Goal: Find specific page/section: Find specific page/section

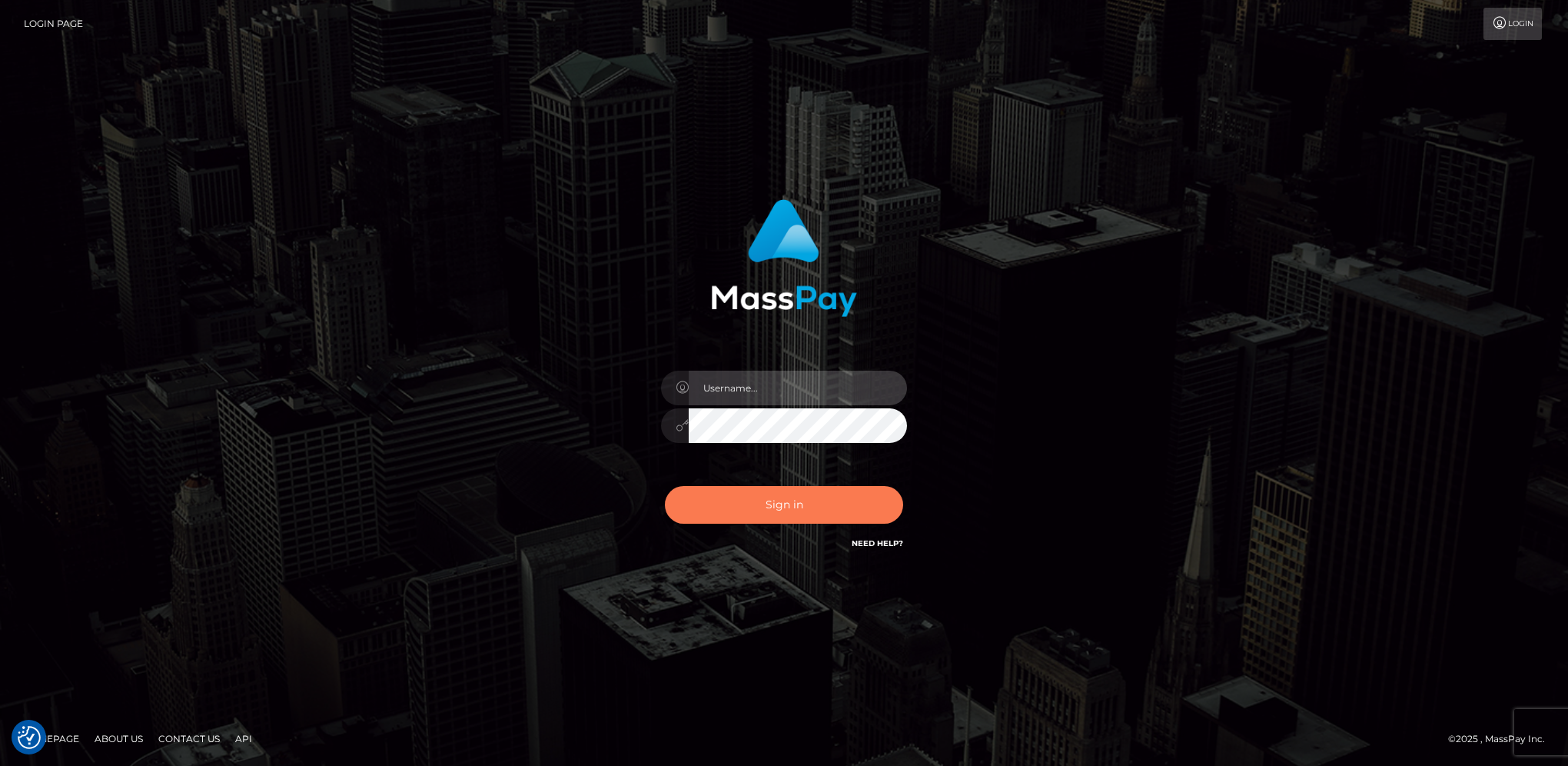
type input "hengland"
click at [830, 502] on button "Sign in" at bounding box center [784, 505] width 239 height 37
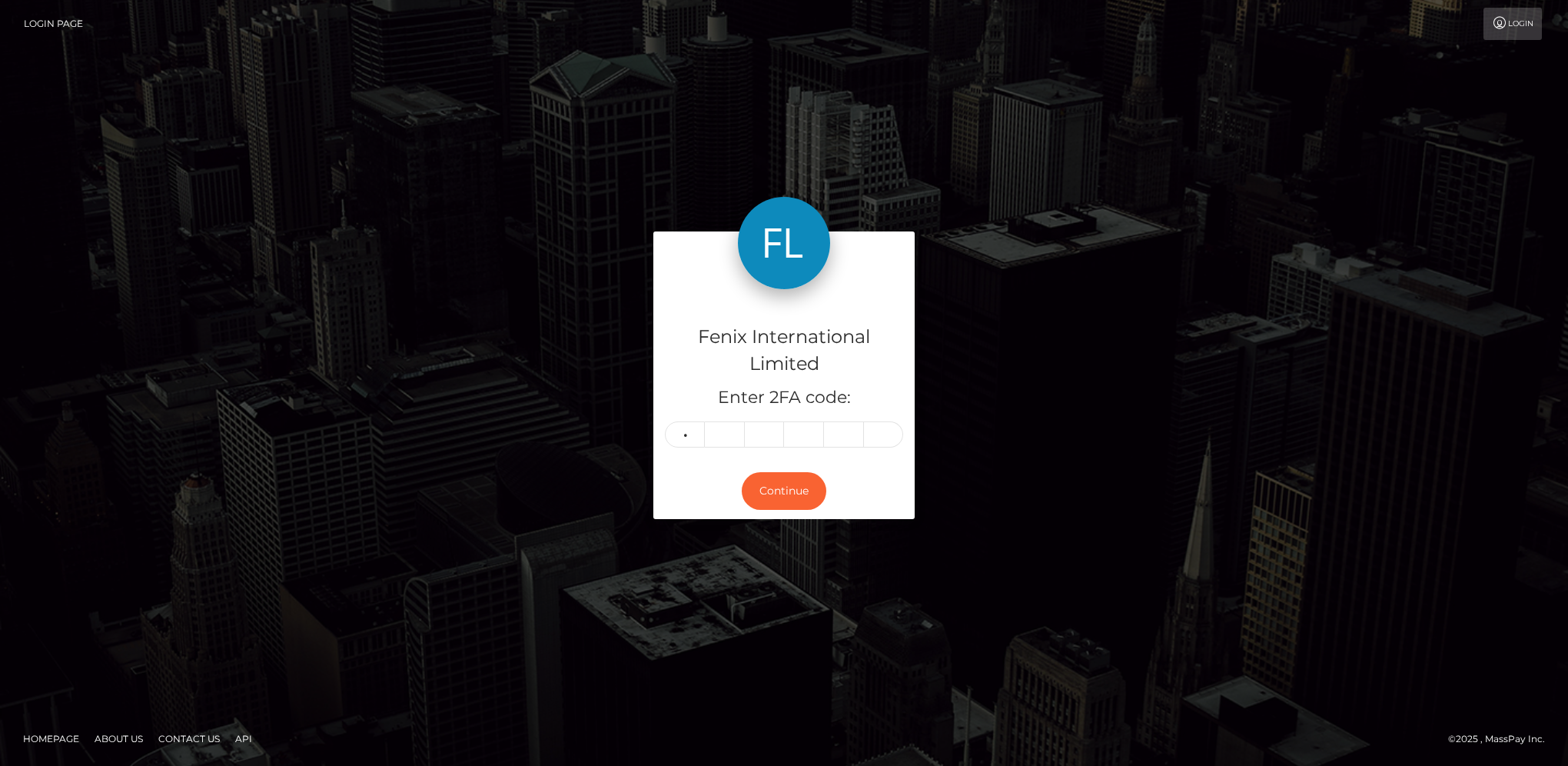
type input "4"
type input "2"
type input "6"
type input "3"
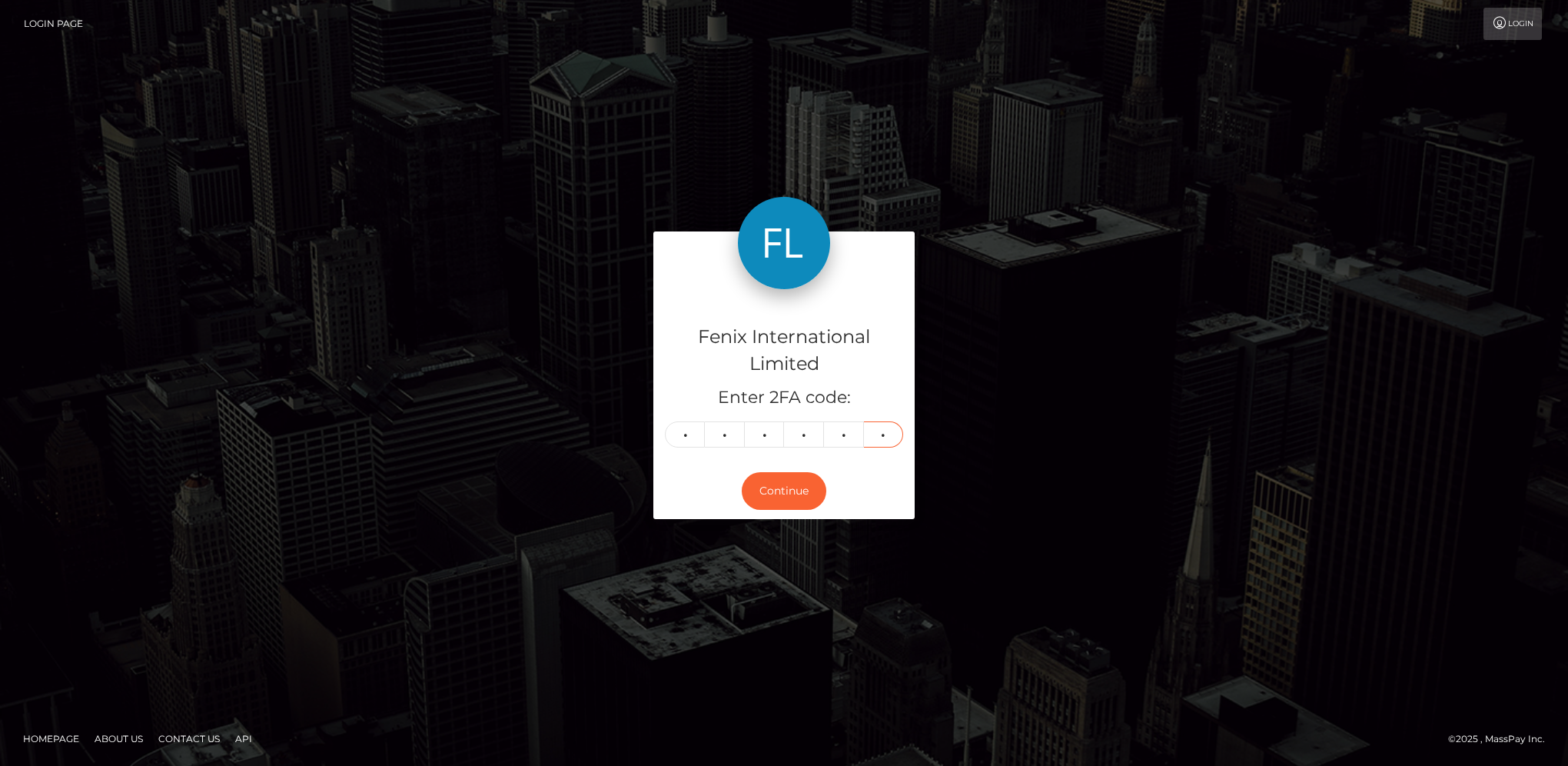
type input "5"
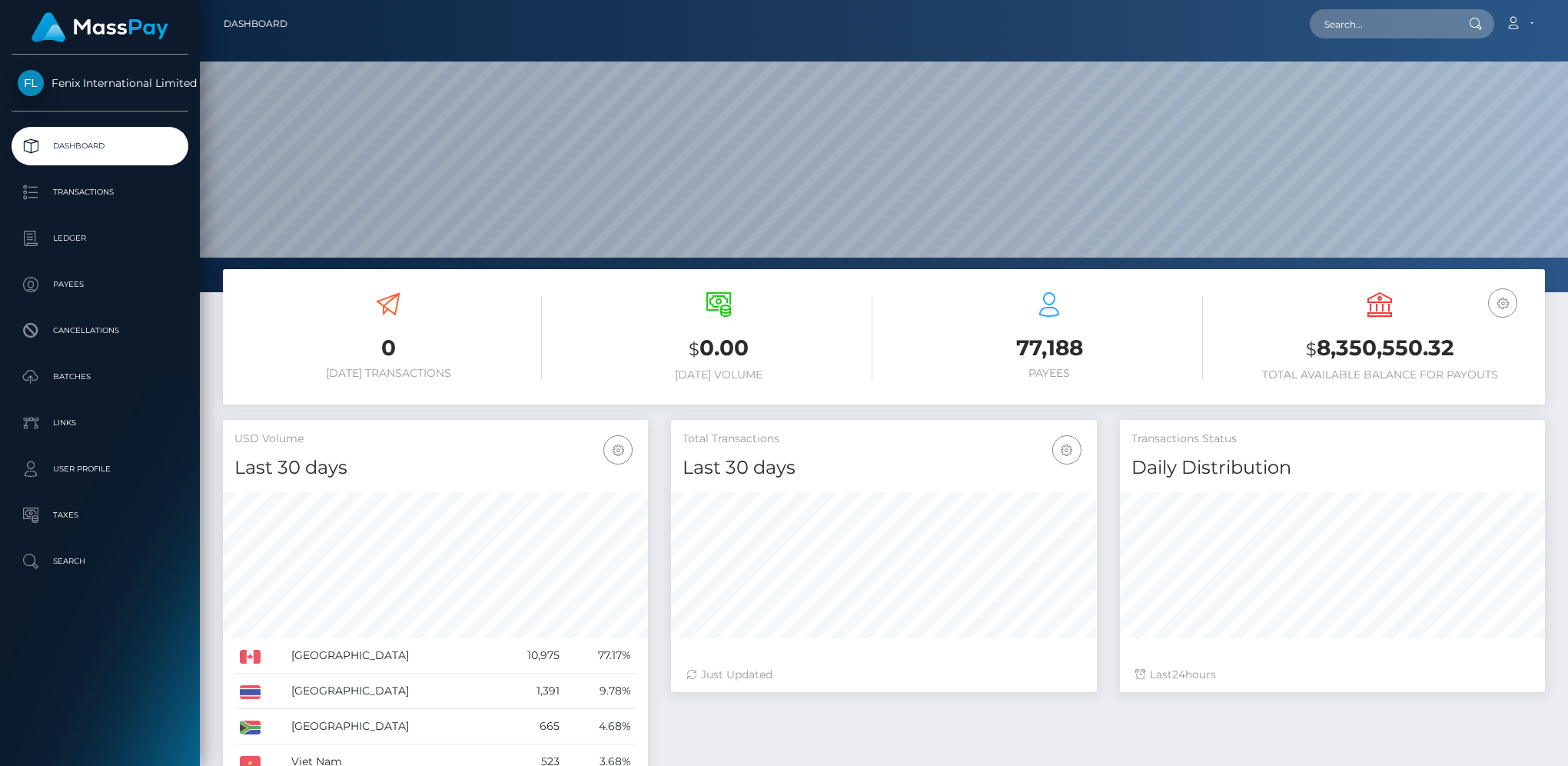
scroll to position [272, 424]
click at [1417, 26] on input "text" at bounding box center [1382, 24] width 145 height 30
paste input "[364022270]"
type input "364022270"
click at [1360, 73] on link "LAURIE BRUNET-TAILLON" at bounding box center [1371, 79] width 123 height 29
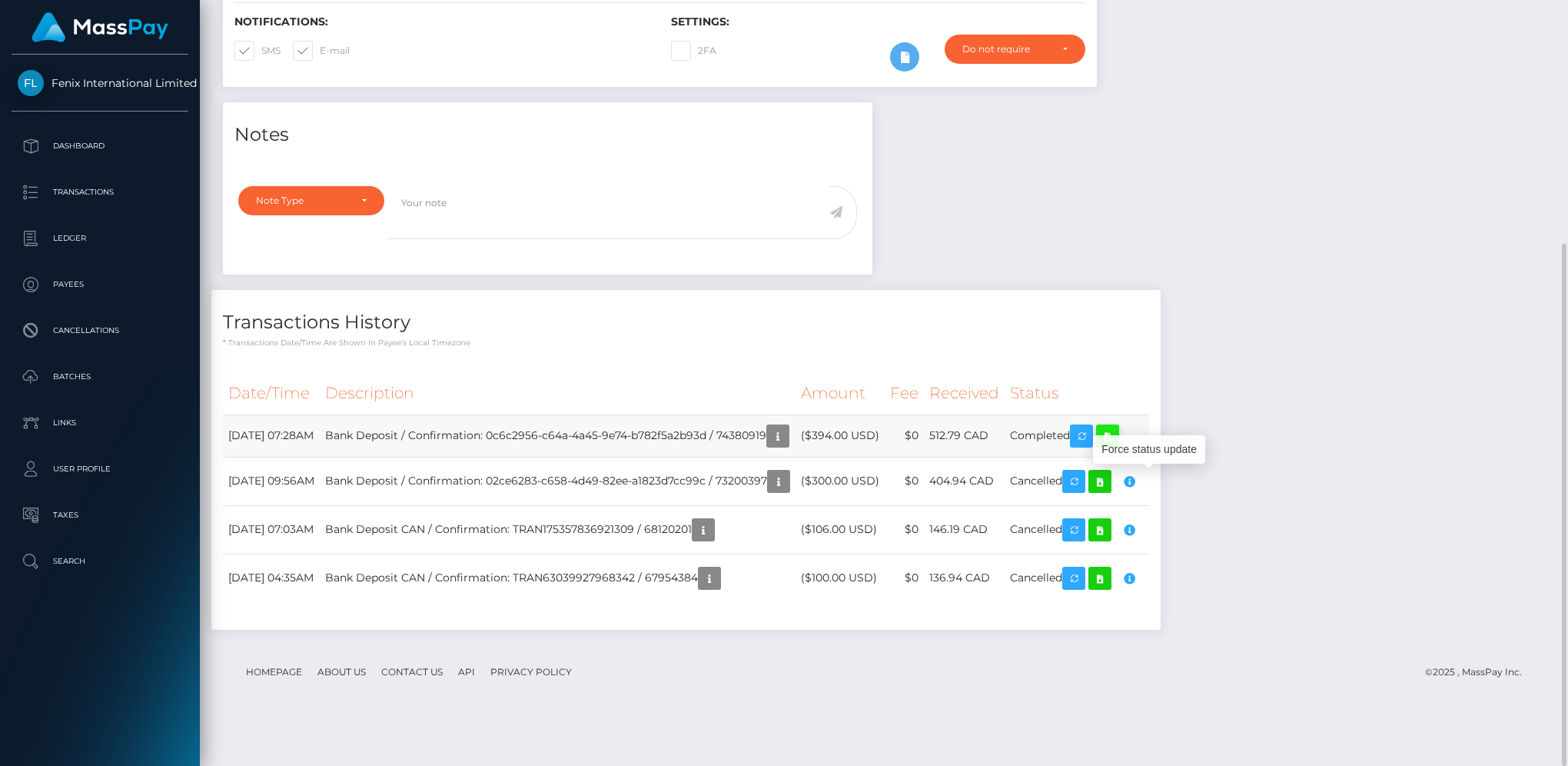
scroll to position [184, 424]
click at [1117, 446] on icon at bounding box center [1108, 436] width 19 height 19
